Goal: Task Accomplishment & Management: Complete application form

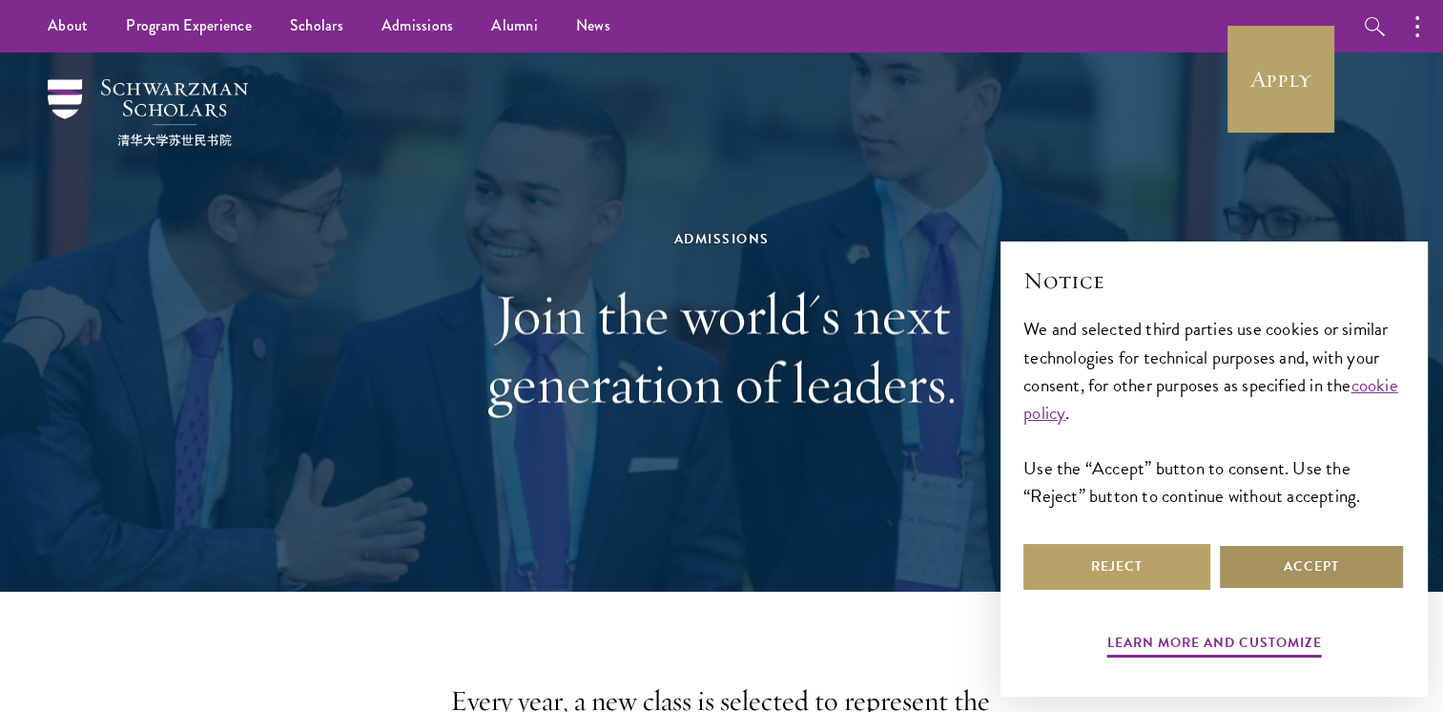
click at [1292, 554] on button "Accept" at bounding box center [1311, 567] width 187 height 46
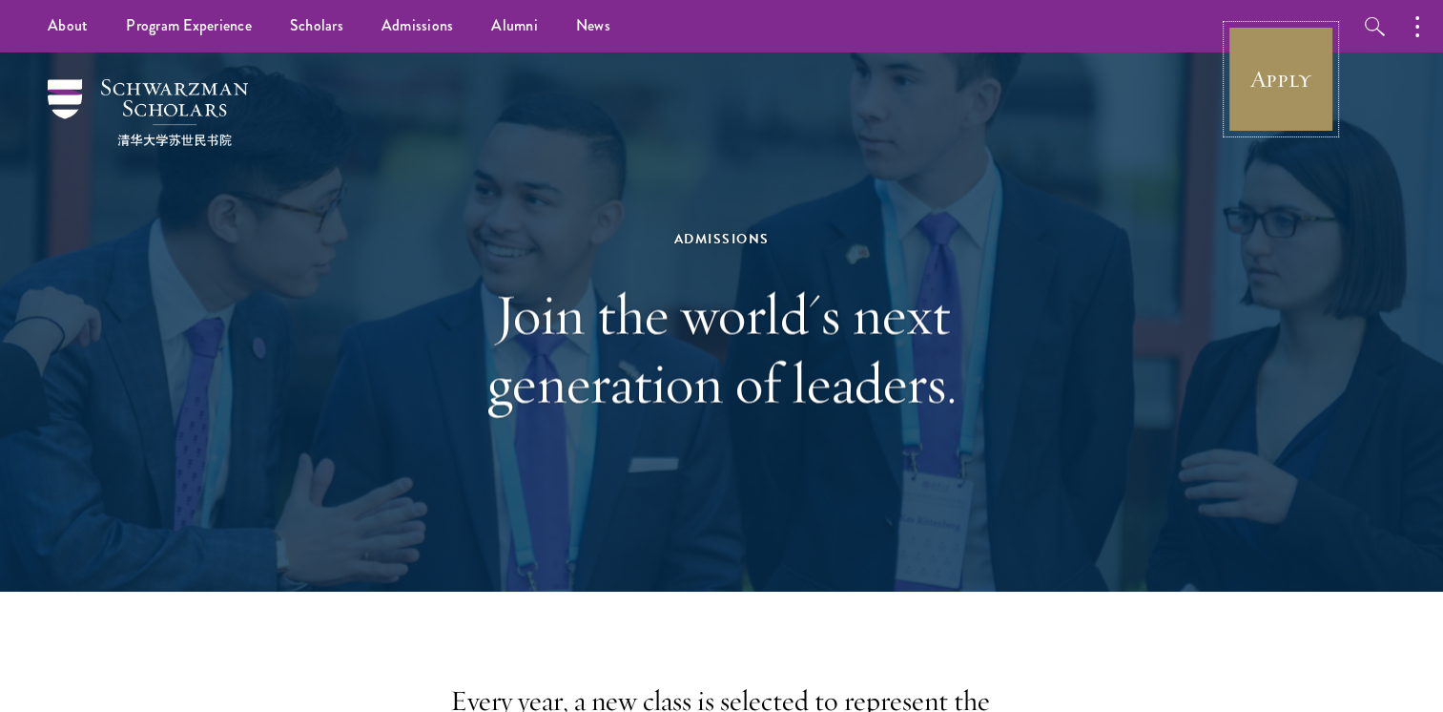
click at [1290, 87] on link "Apply" at bounding box center [1281, 79] width 107 height 107
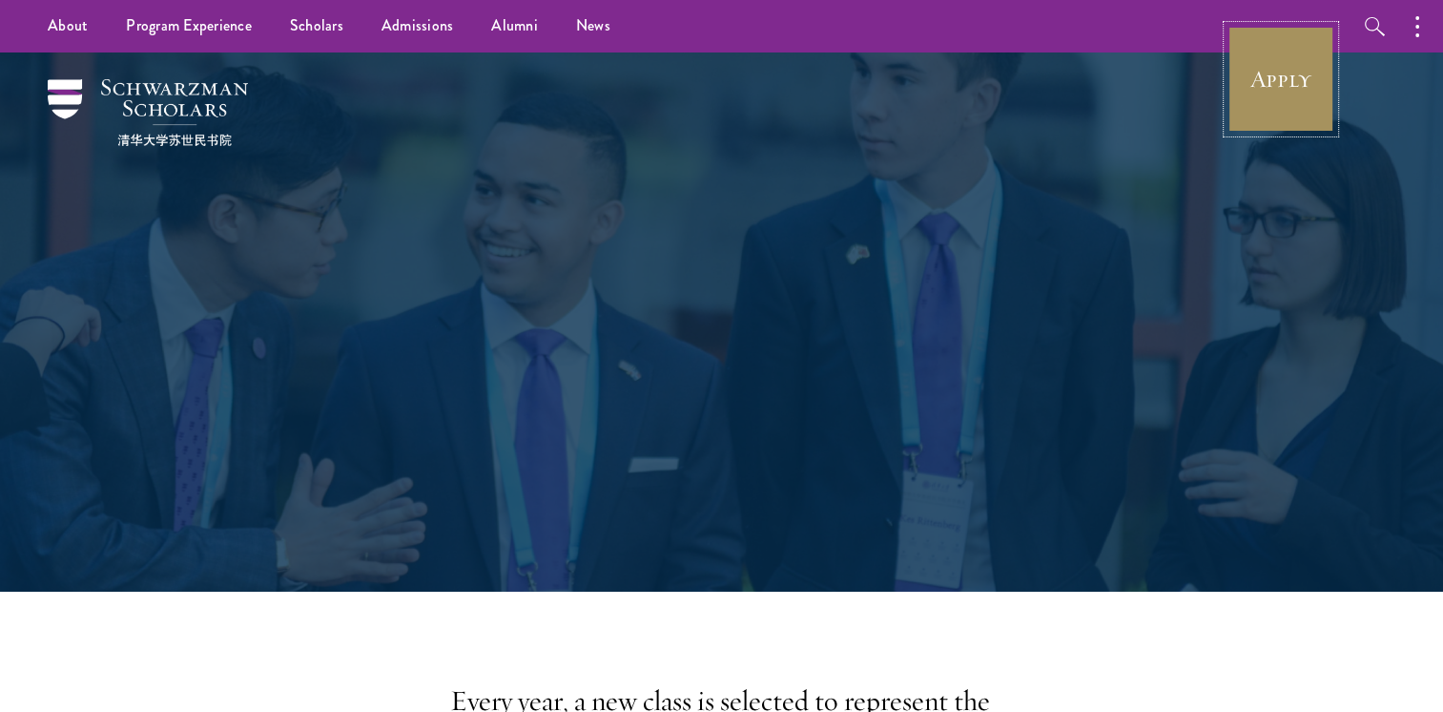
click at [1244, 67] on link "Apply" at bounding box center [1281, 79] width 107 height 107
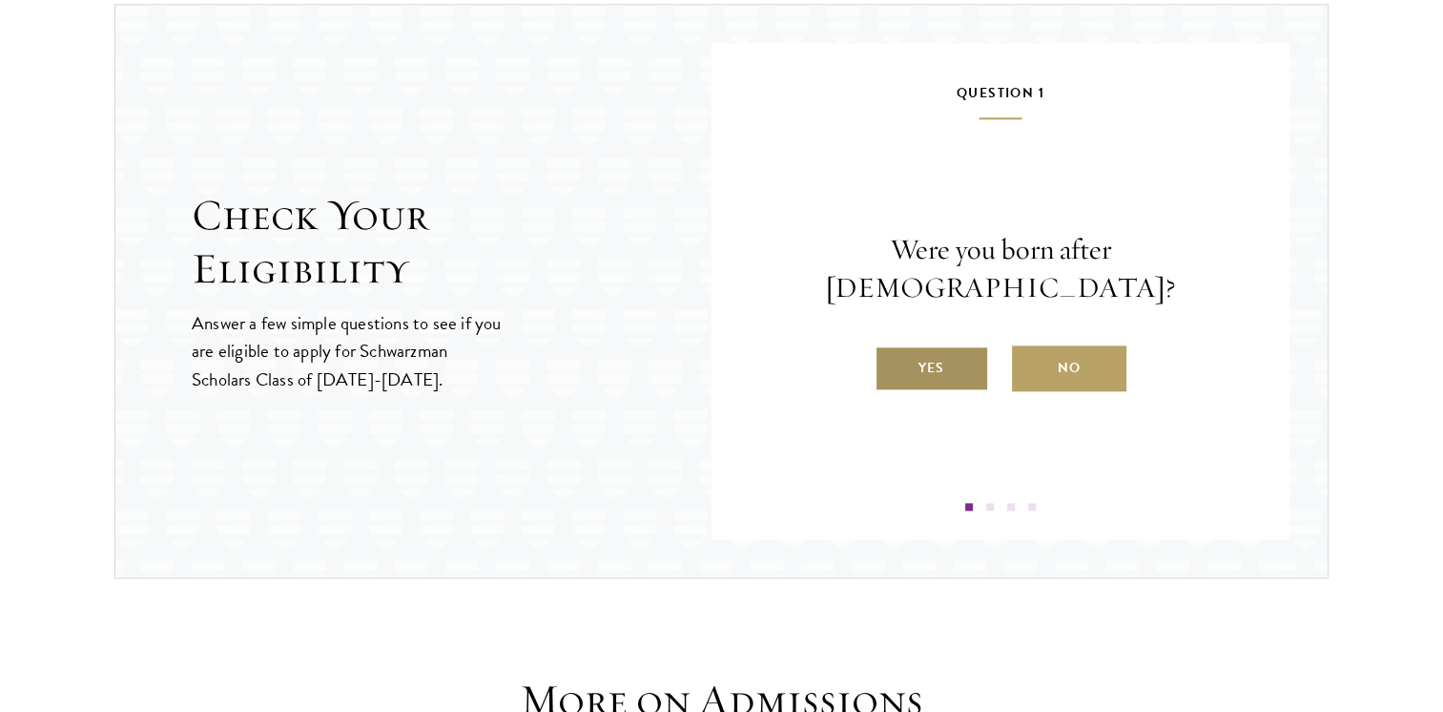
click at [935, 356] on label "Yes" at bounding box center [932, 368] width 114 height 46
click at [892, 356] on input "Yes" at bounding box center [883, 355] width 17 height 17
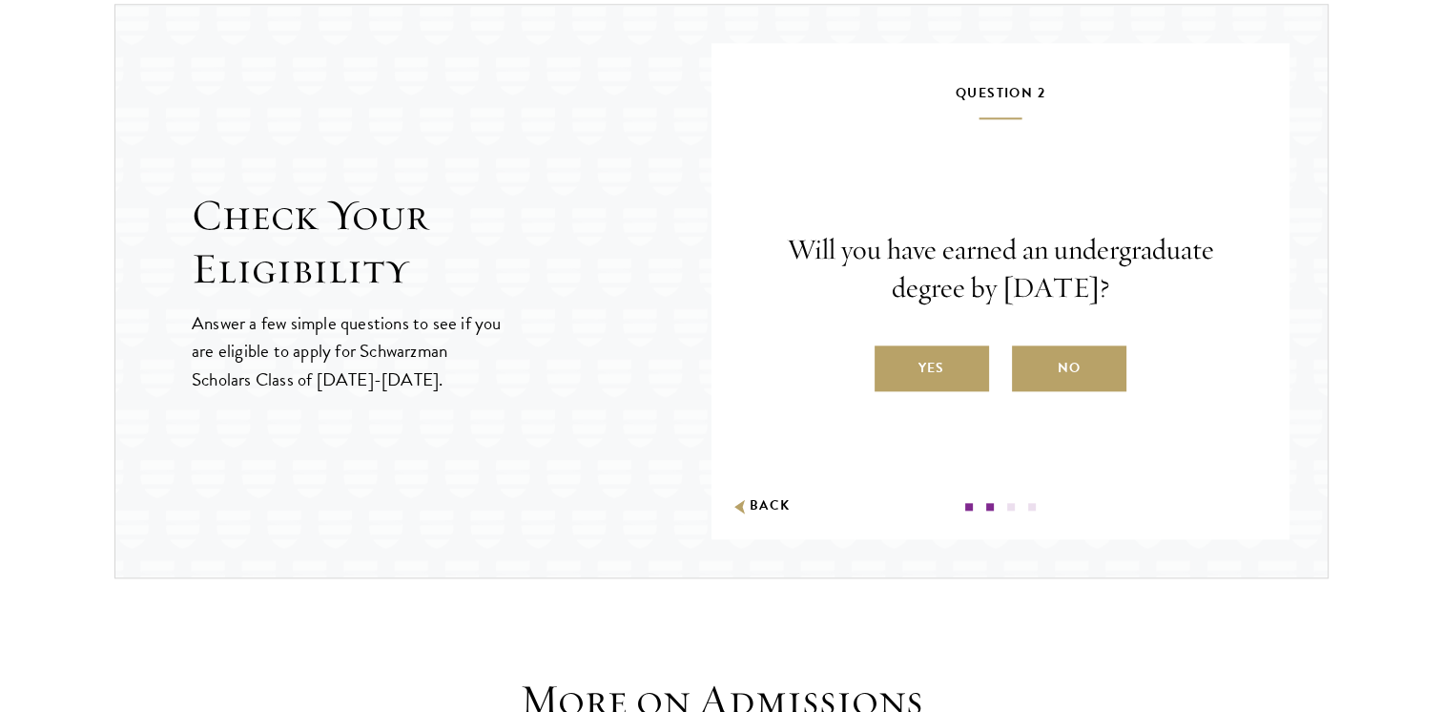
click at [935, 356] on label "Yes" at bounding box center [932, 368] width 114 height 46
click at [892, 356] on input "Yes" at bounding box center [883, 355] width 17 height 17
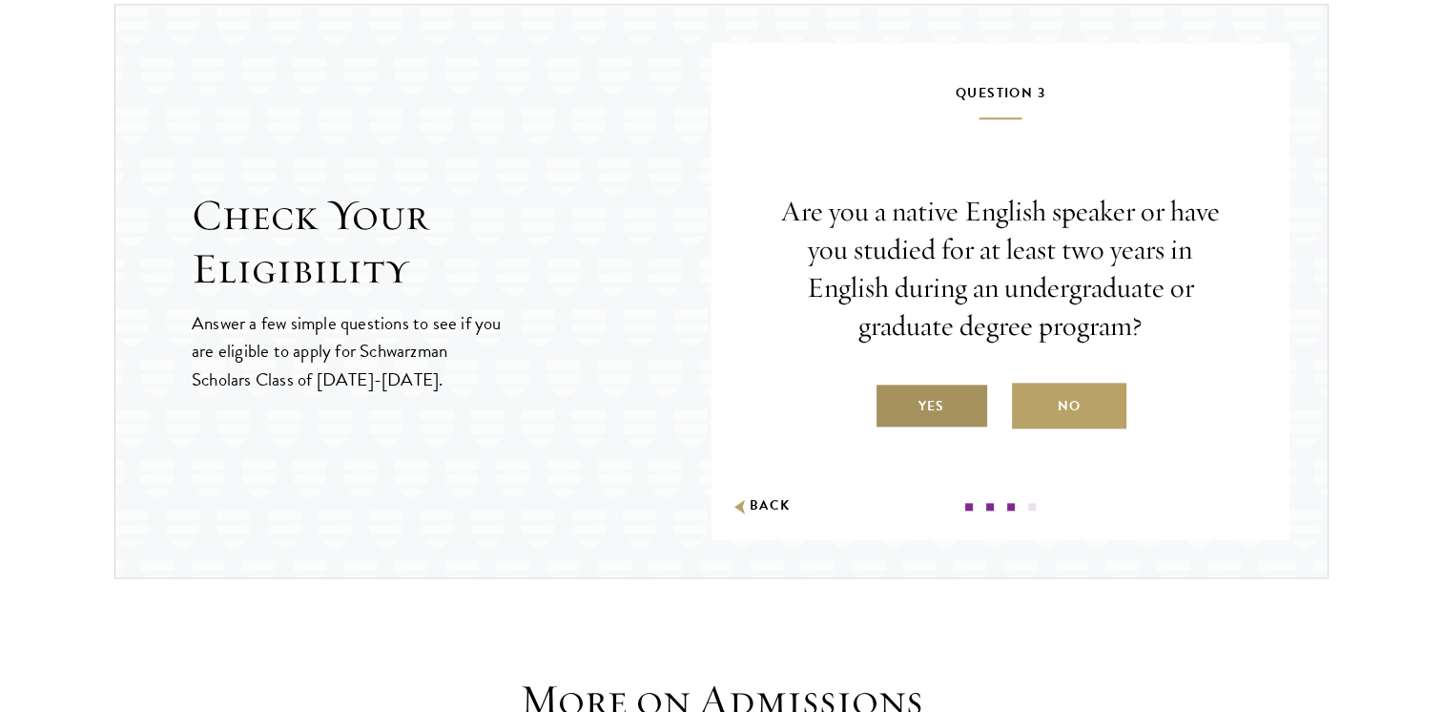
click at [976, 391] on label "Yes" at bounding box center [932, 406] width 114 height 46
click at [892, 391] on input "Yes" at bounding box center [883, 393] width 17 height 17
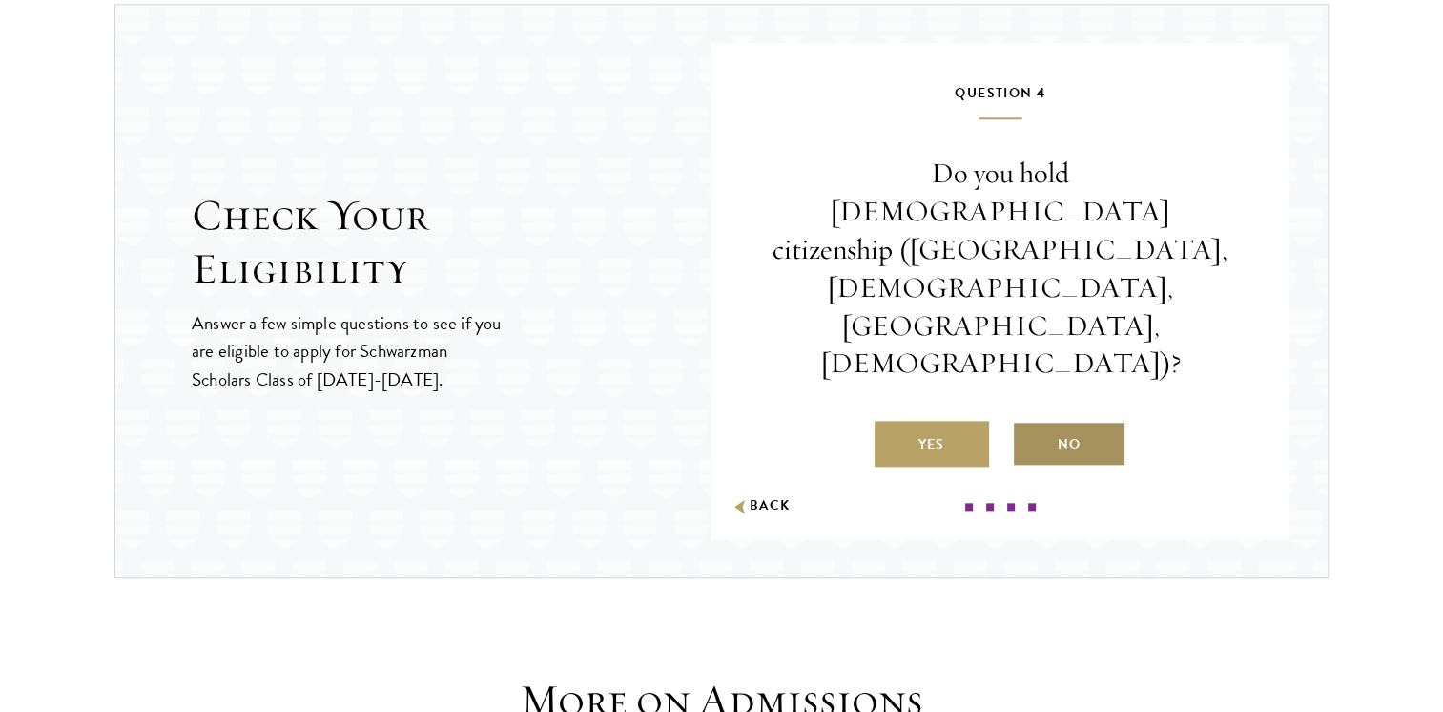
click at [1069, 421] on label "No" at bounding box center [1069, 444] width 114 height 46
click at [1029, 424] on input "No" at bounding box center [1020, 432] width 17 height 17
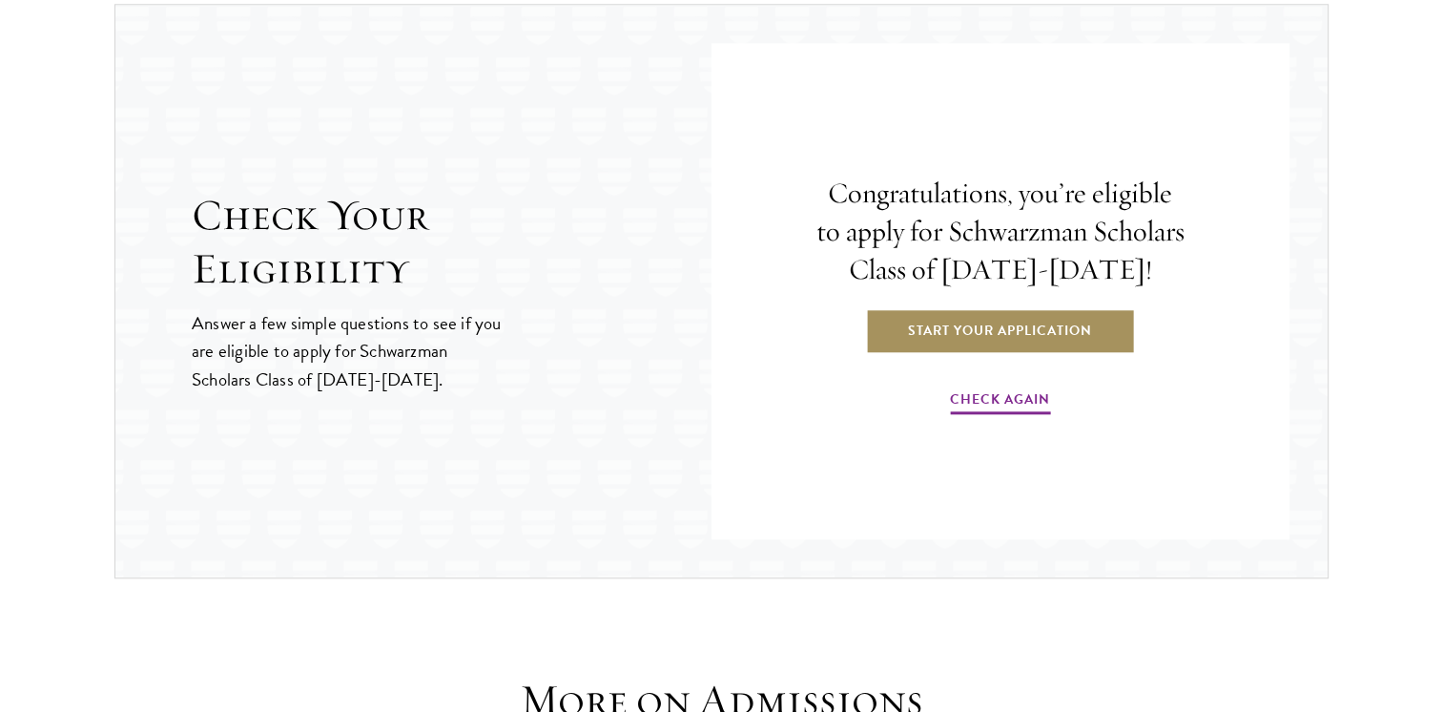
click at [992, 334] on link "Start Your Application" at bounding box center [1000, 330] width 270 height 46
